Goal: Information Seeking & Learning: Learn about a topic

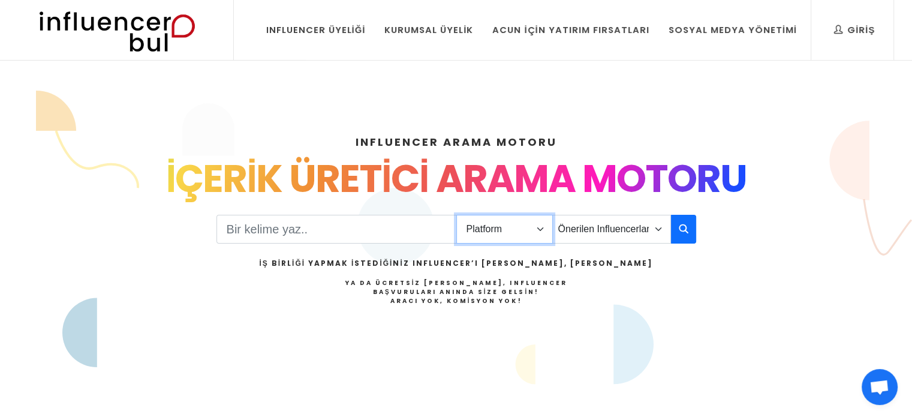
click at [508, 232] on select "Platform Instagram Facebook Youtube Tiktok Twitter Twitch" at bounding box center [504, 229] width 96 height 29
select select "1"
click at [456, 215] on select "Platform Instagram Facebook Youtube Tiktok Twitter Twitch" at bounding box center [504, 229] width 96 height 29
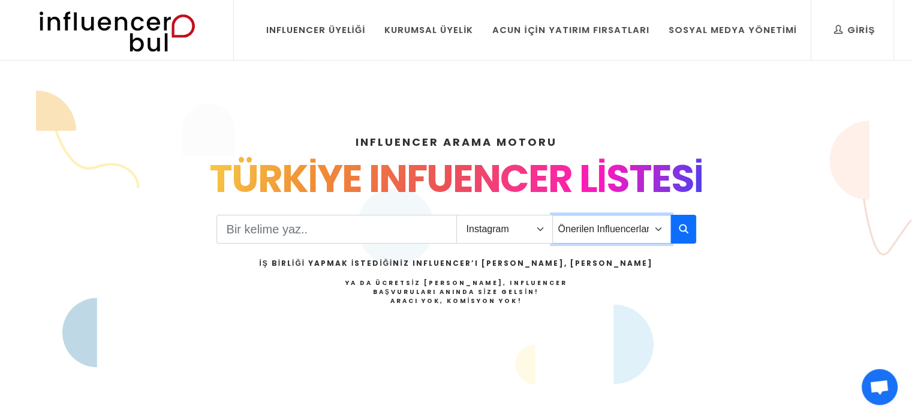
click at [662, 225] on select "Önerilen Influencerlar Aile & Çocuk & Ebeveyn Alışveriş & Giyim & Aksesuar Arab…" at bounding box center [611, 229] width 119 height 29
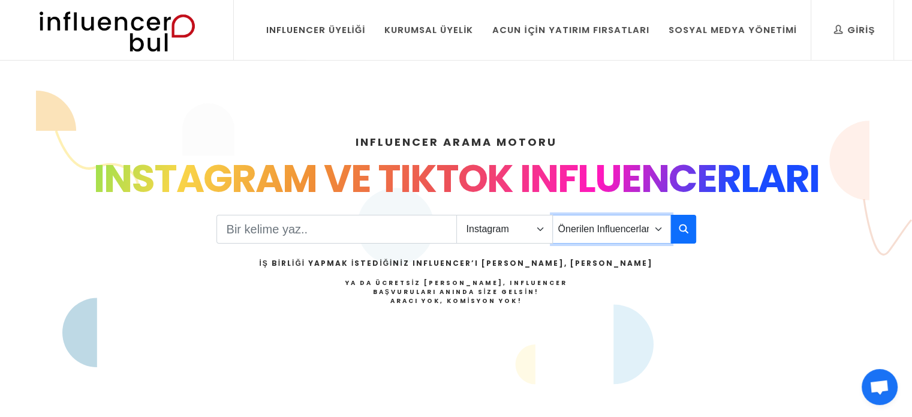
click at [662, 225] on select "Önerilen Influencerlar Aile & Çocuk & Ebeveyn Alışveriş & Giyim & Aksesuar Arab…" at bounding box center [611, 229] width 119 height 29
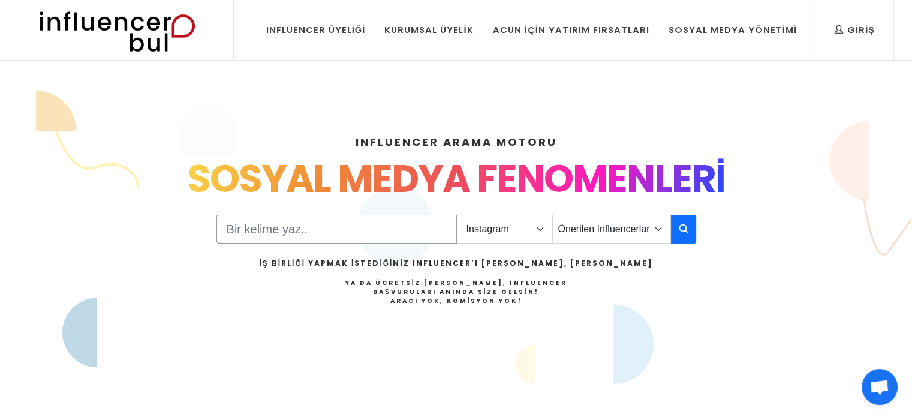
click at [329, 228] on input "Search" at bounding box center [336, 229] width 240 height 29
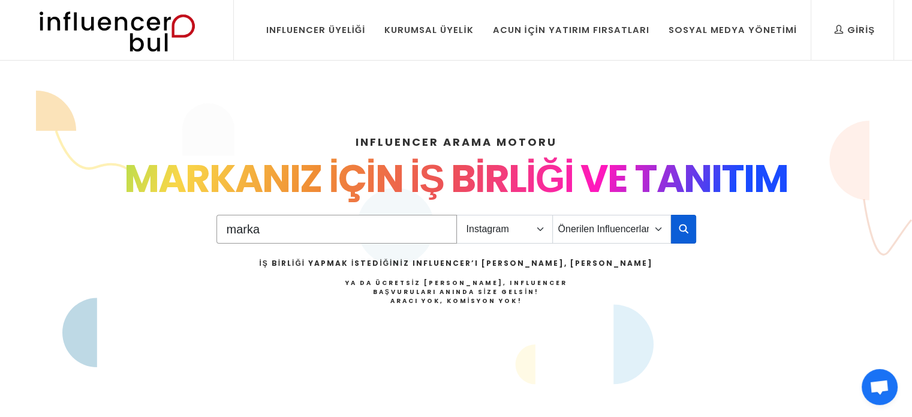
type input "marka"
click at [690, 227] on button "button" at bounding box center [683, 229] width 25 height 29
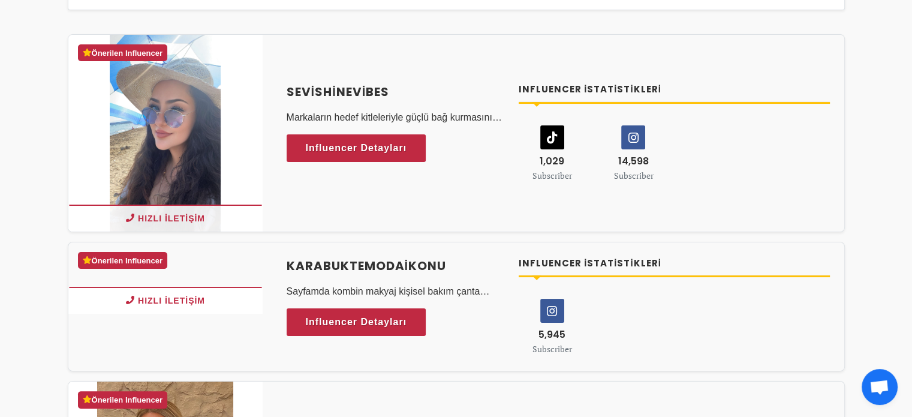
scroll to position [180, 0]
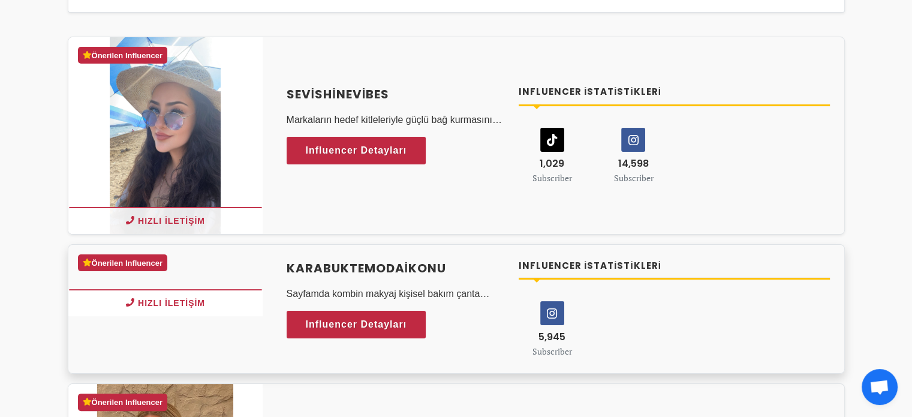
click at [405, 266] on h4 "karabuktemodaikonu" at bounding box center [396, 268] width 218 height 18
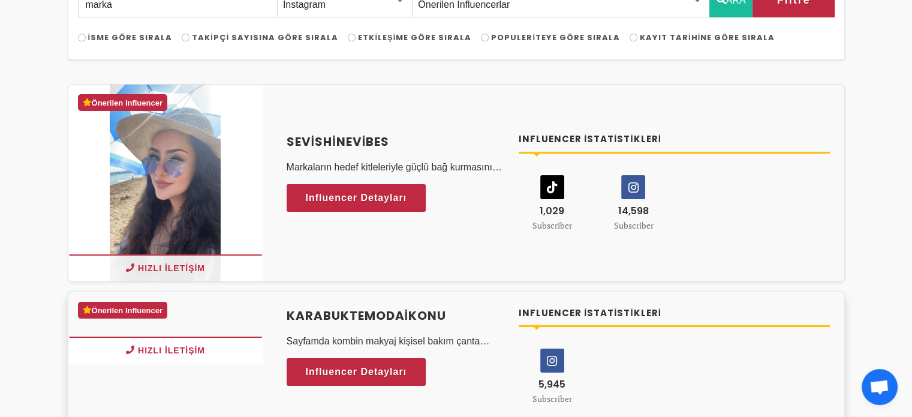
scroll to position [120, 0]
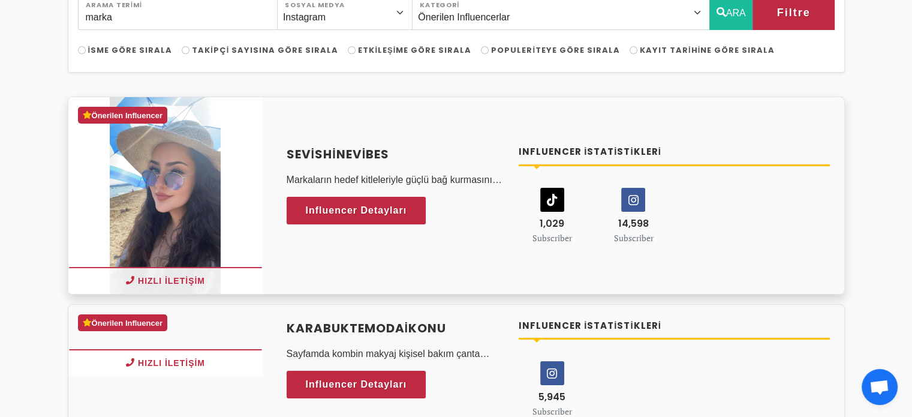
click at [371, 159] on h4 "Sevishinevibes" at bounding box center [396, 154] width 218 height 18
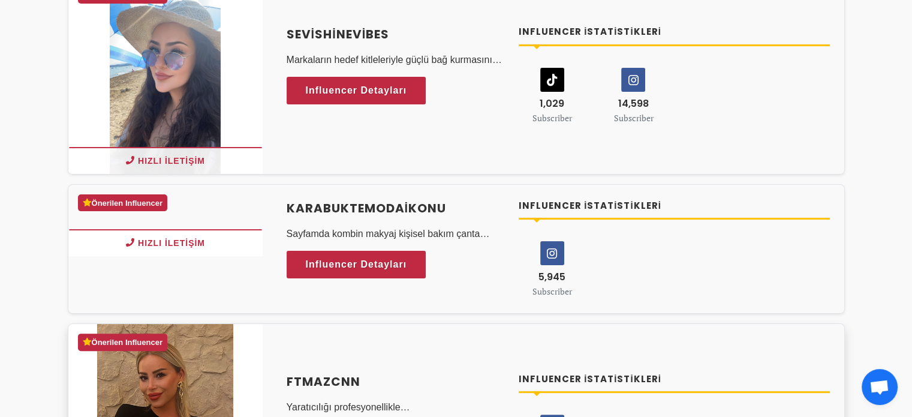
scroll to position [0, 0]
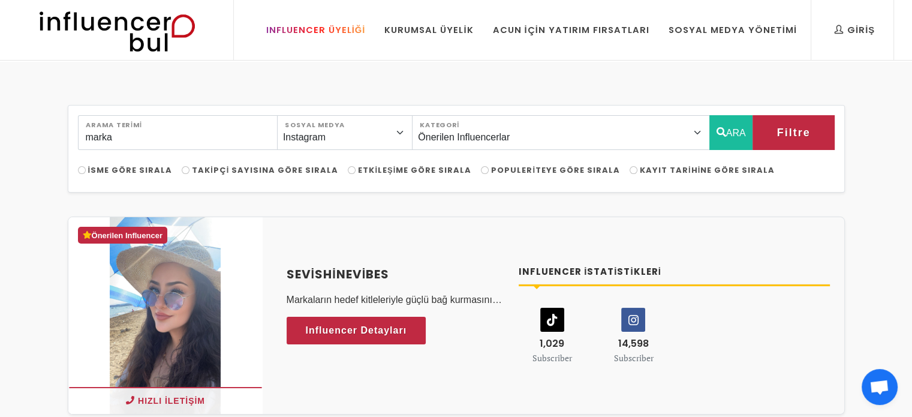
click at [309, 31] on div "Influencer Üyeliği" at bounding box center [315, 29] width 99 height 13
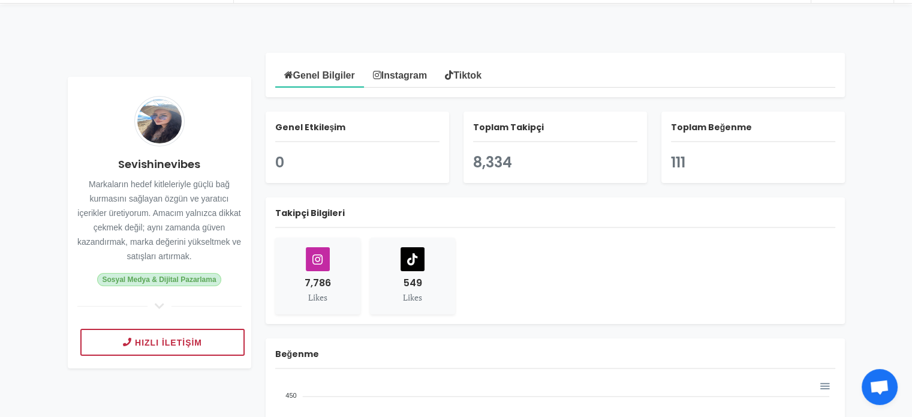
scroll to position [60, 0]
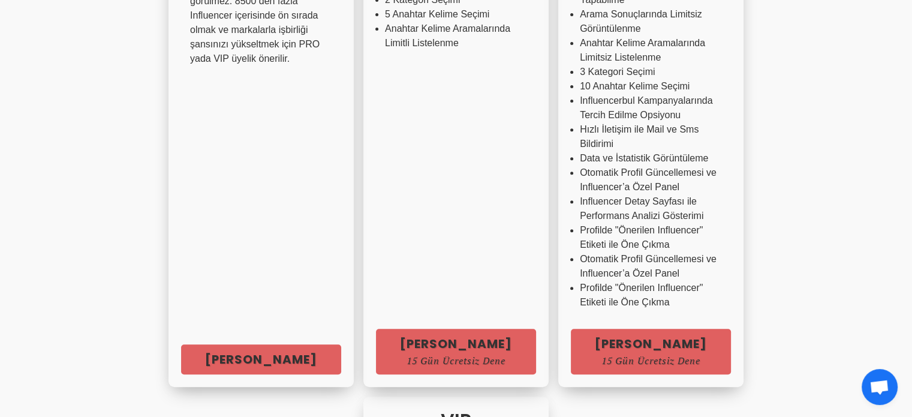
scroll to position [599, 0]
